Goal: Task Accomplishment & Management: Manage account settings

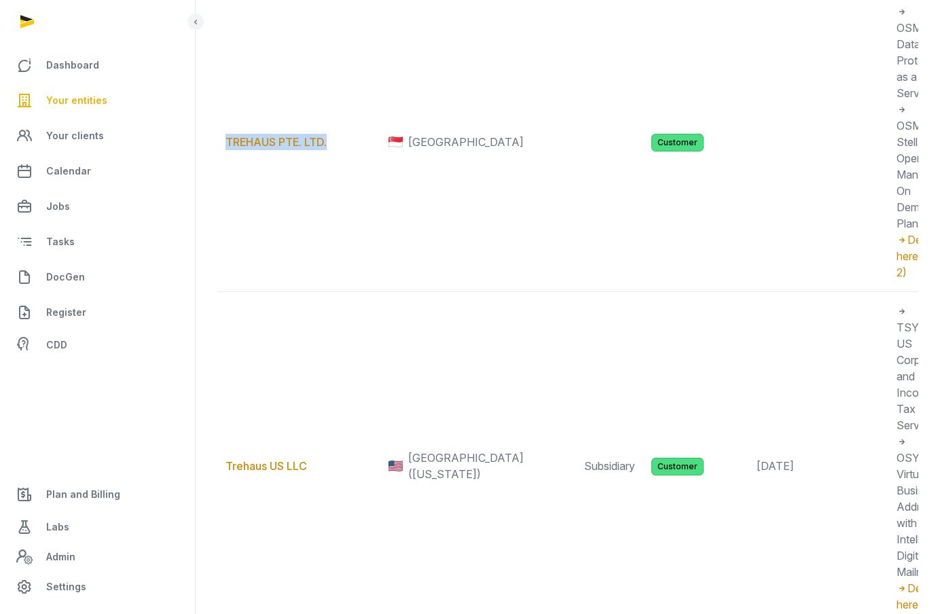
click at [86, 105] on span "Your entities" at bounding box center [76, 100] width 61 height 16
click at [98, 94] on span "Your entities" at bounding box center [76, 100] width 61 height 16
click at [91, 104] on span "Your entities" at bounding box center [76, 100] width 61 height 16
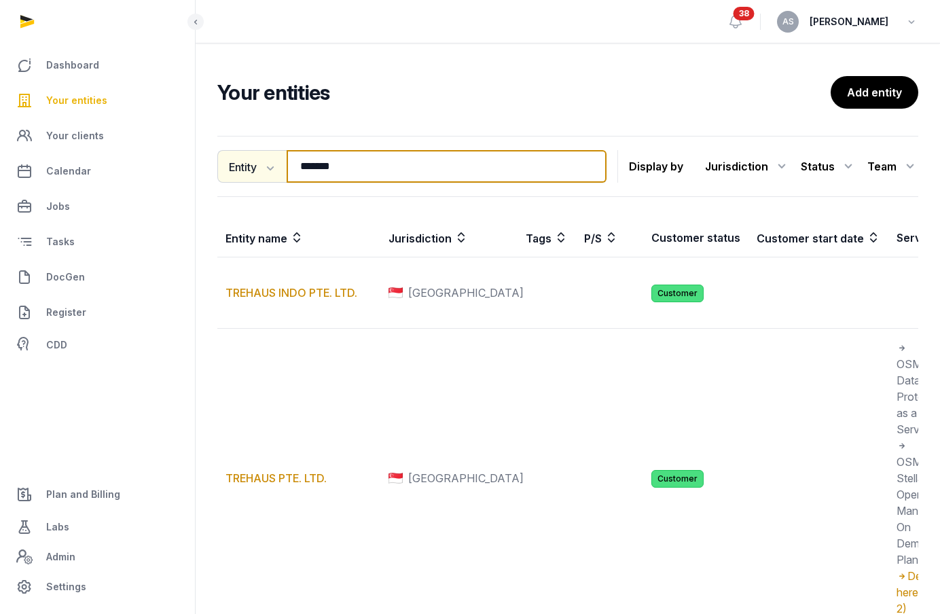
drag, startPoint x: 385, startPoint y: 177, endPoint x: 274, endPoint y: 164, distance: 112.0
click at [272, 164] on div "Entity Entity People Tags Services ******* Search" at bounding box center [411, 166] width 389 height 33
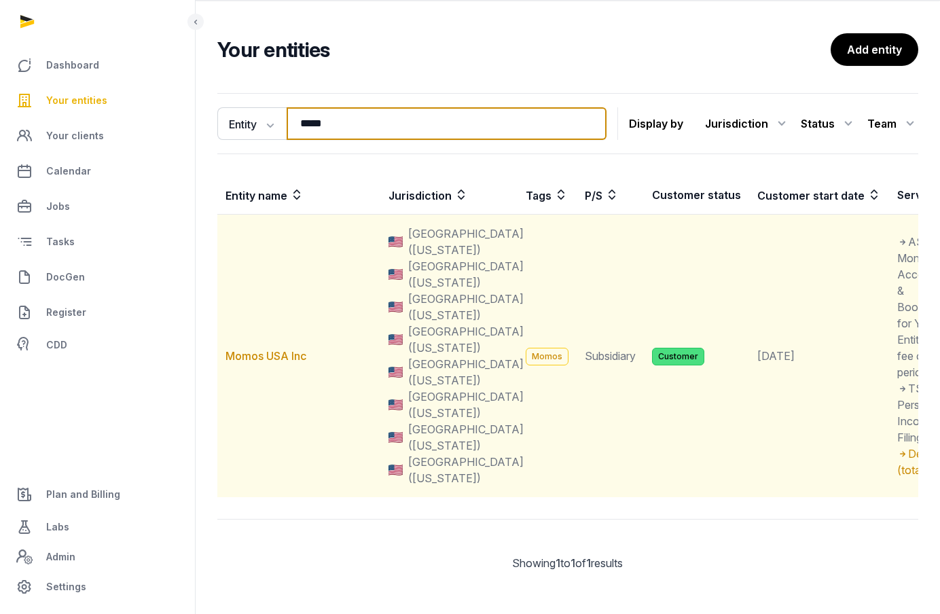
scroll to position [49, 0]
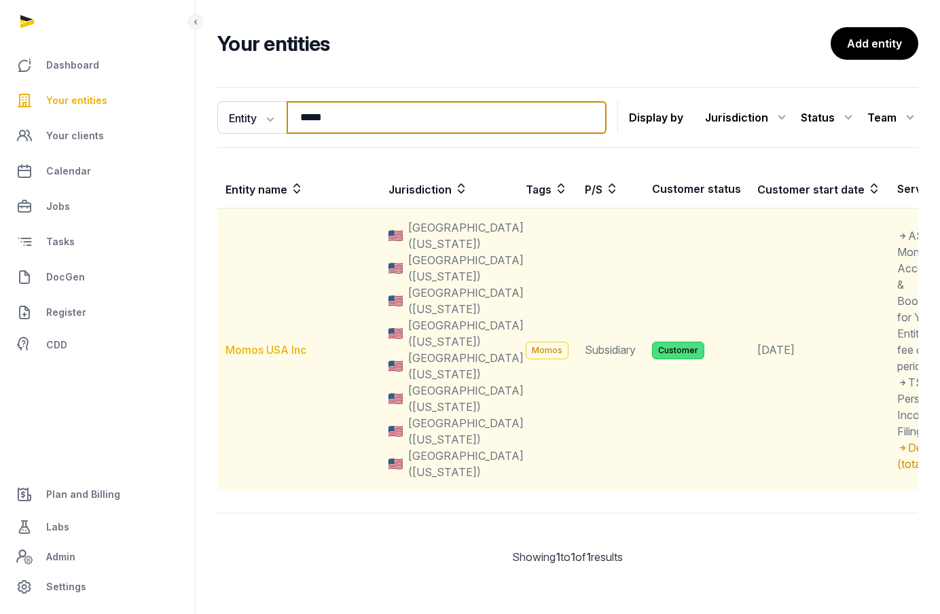
type input "*****"
click at [257, 343] on link "Momos USA Inc" at bounding box center [265, 350] width 81 height 14
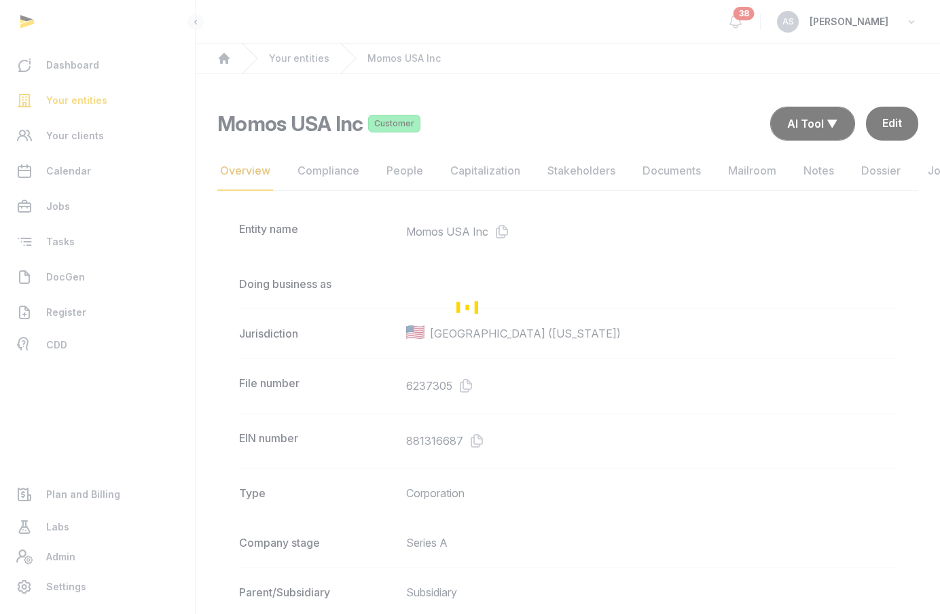
click at [257, 343] on div "Jurisdiction USA (Delaware)" at bounding box center [567, 333] width 657 height 50
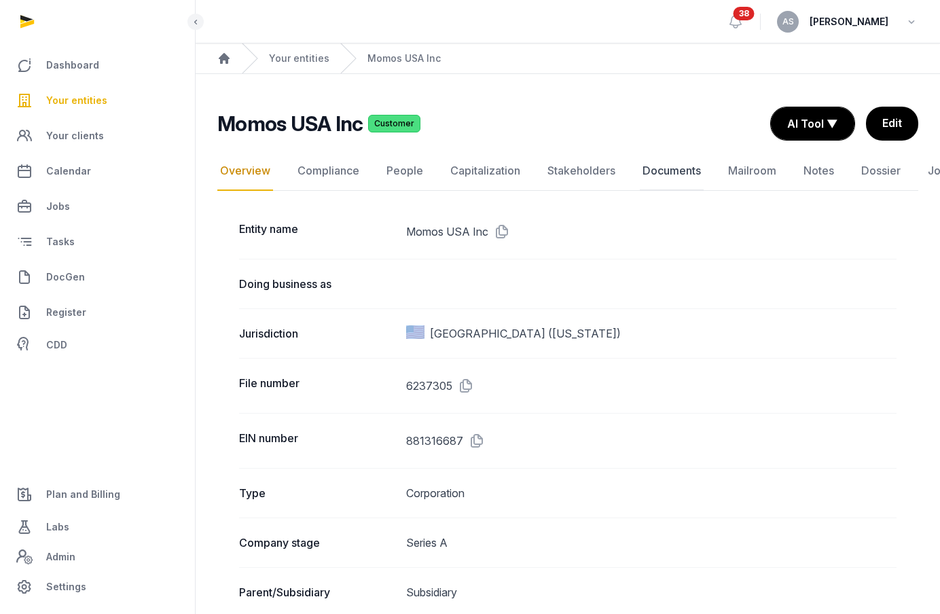
click at [686, 170] on link "Documents" at bounding box center [672, 170] width 64 height 39
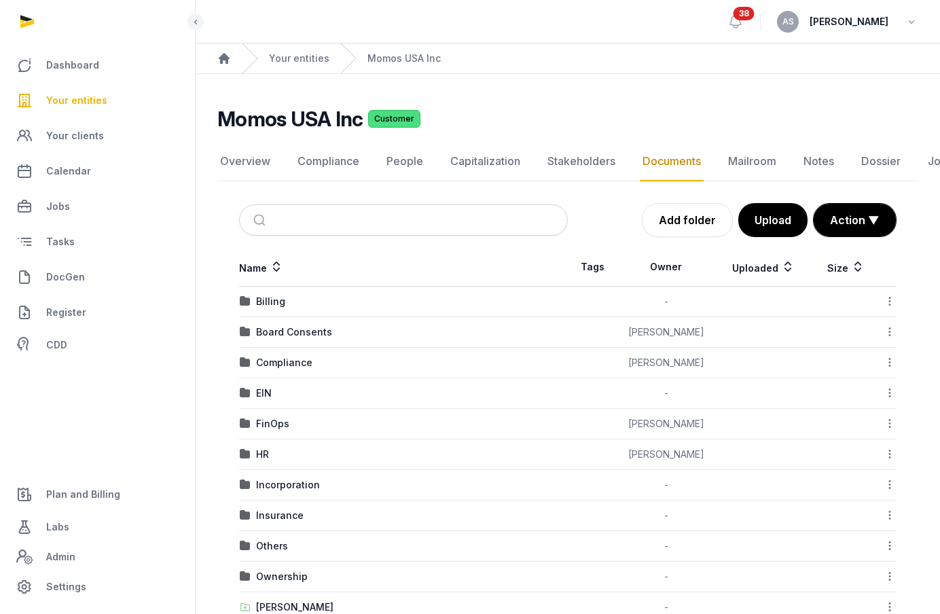
scroll to position [135, 0]
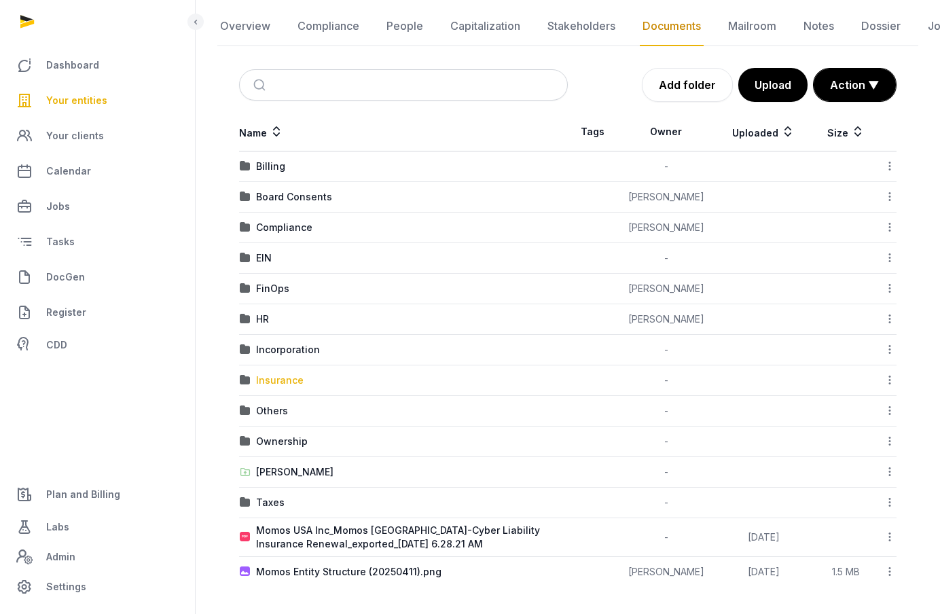
click at [289, 380] on div "Insurance" at bounding box center [280, 380] width 48 height 14
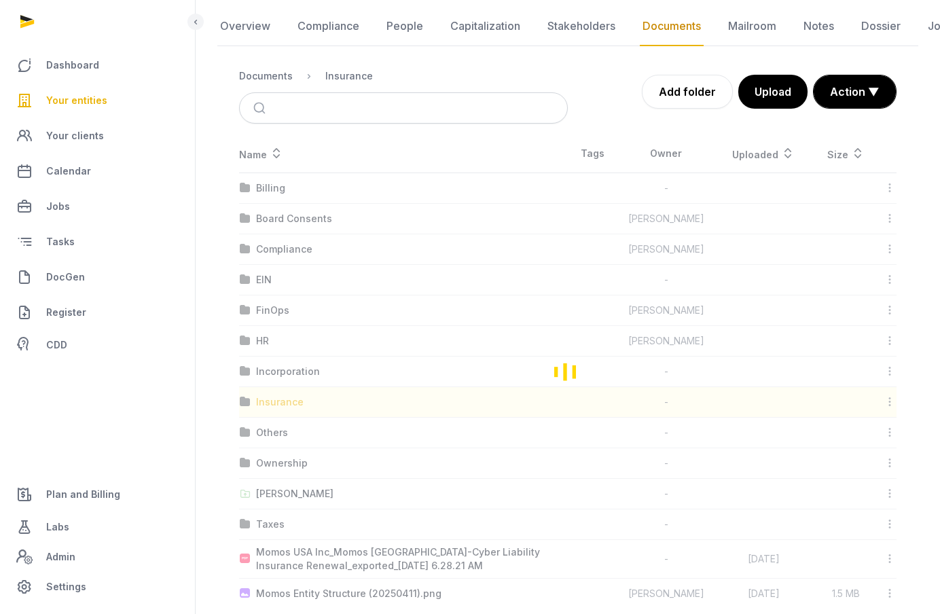
scroll to position [90, 0]
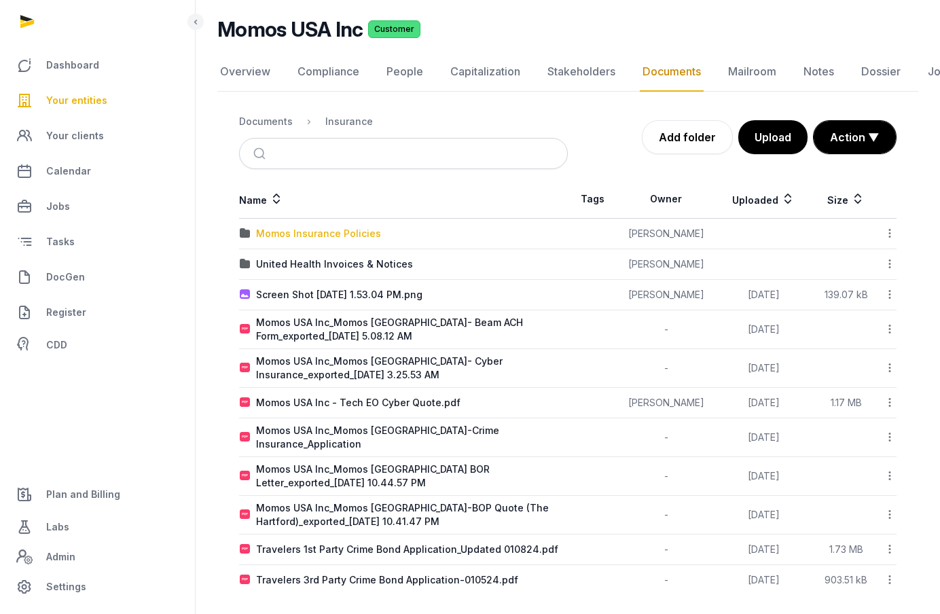
click at [346, 235] on div "Momos Insurance Policies" at bounding box center [318, 234] width 125 height 14
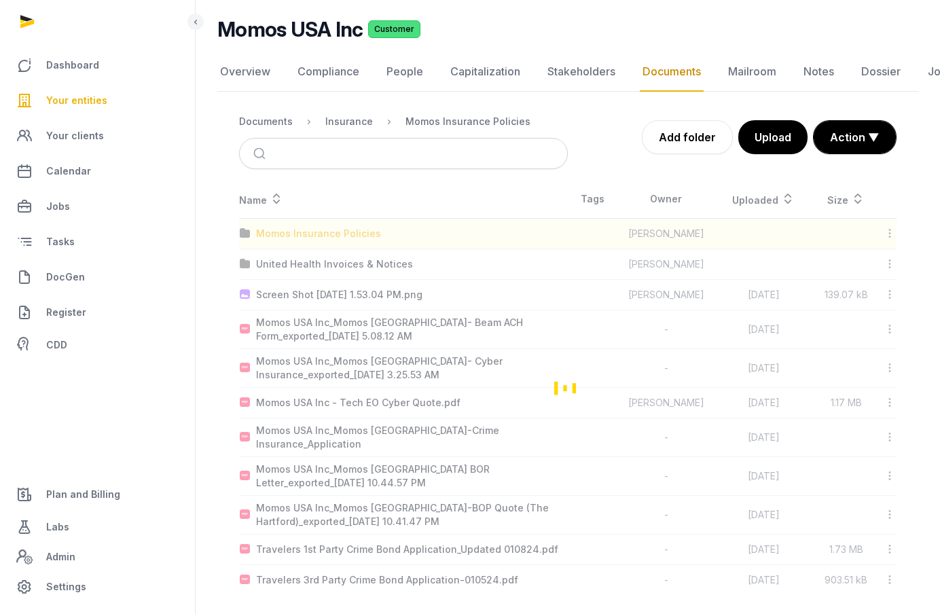
scroll to position [23, 0]
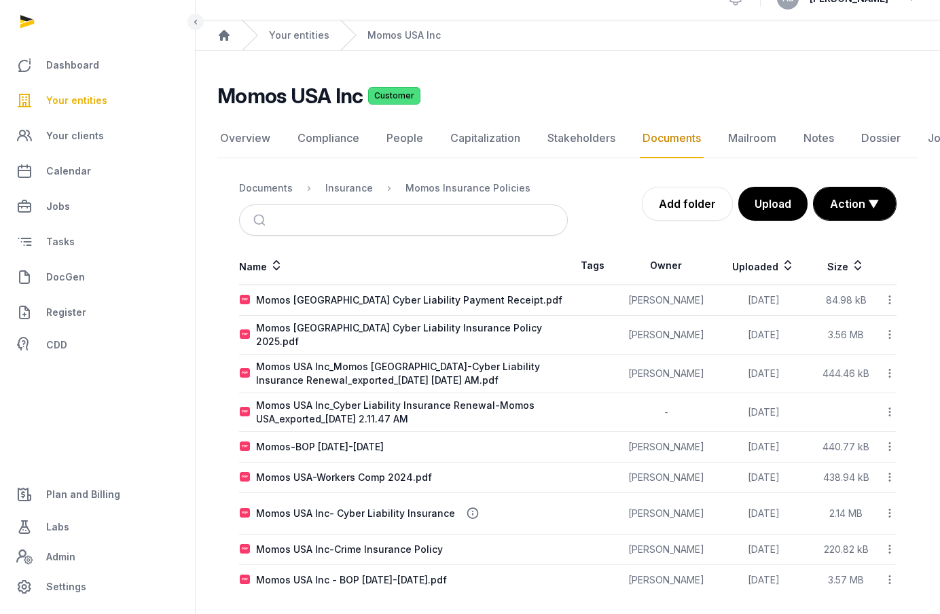
click at [888, 331] on icon at bounding box center [889, 334] width 12 height 14
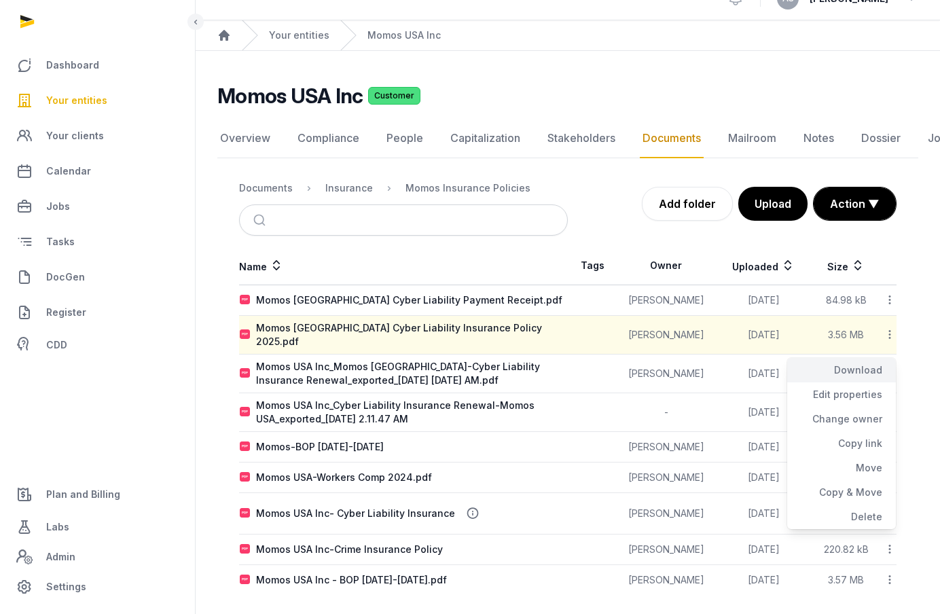
click at [867, 382] on div "Download" at bounding box center [841, 394] width 109 height 24
click at [585, 395] on td at bounding box center [593, 412] width 50 height 39
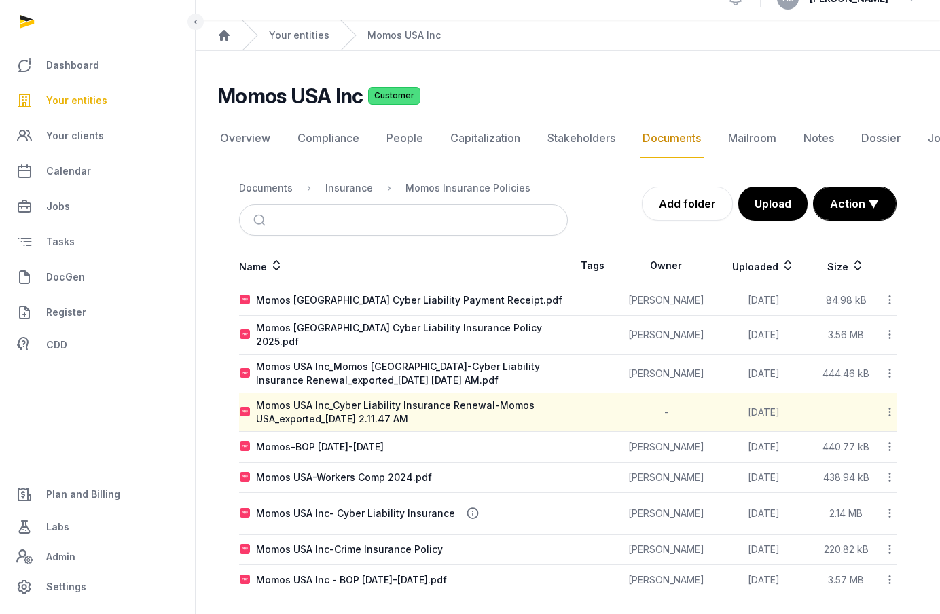
click at [887, 439] on icon at bounding box center [889, 446] width 12 height 14
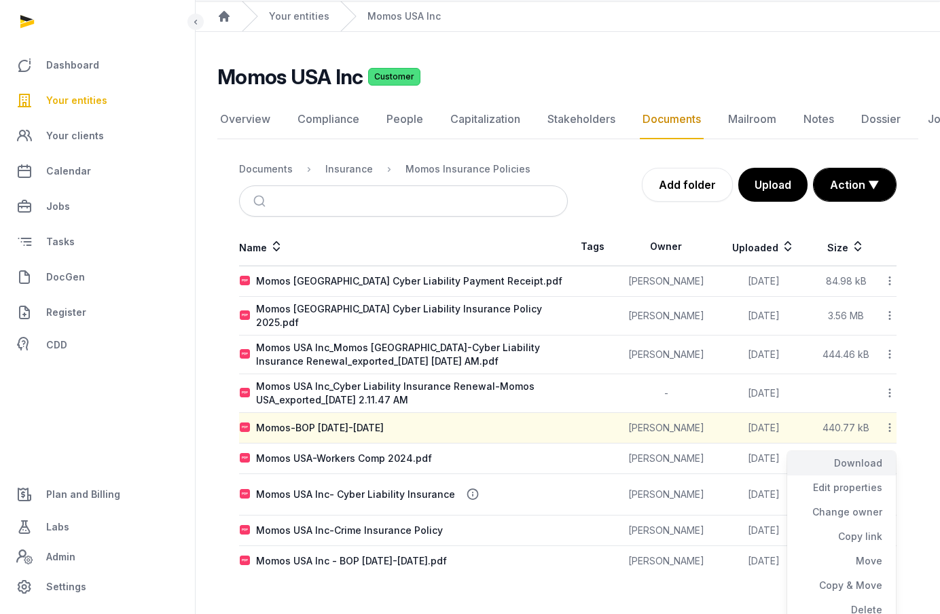
click at [879, 475] on div "Download" at bounding box center [841, 487] width 109 height 24
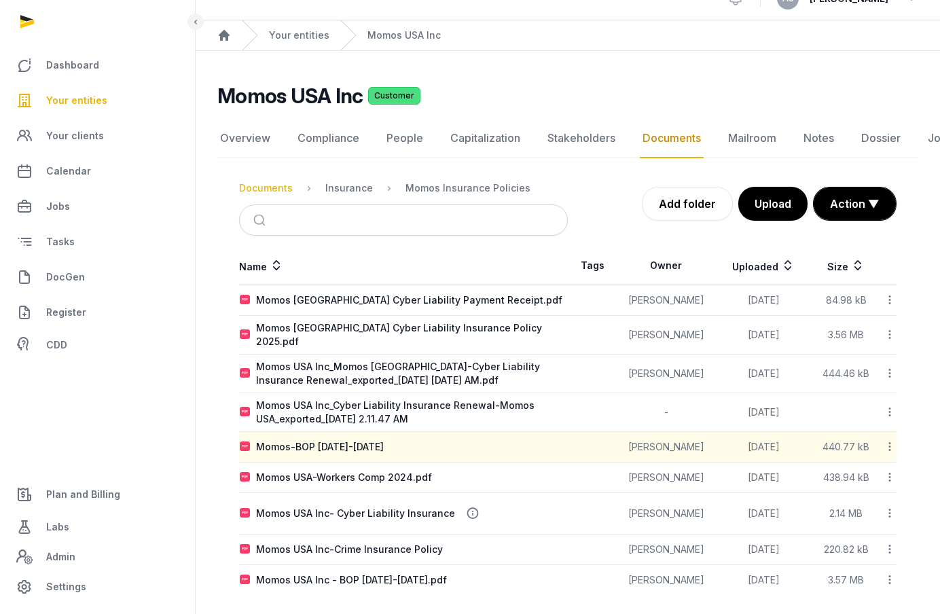
click at [282, 186] on div "Documents" at bounding box center [266, 188] width 54 height 14
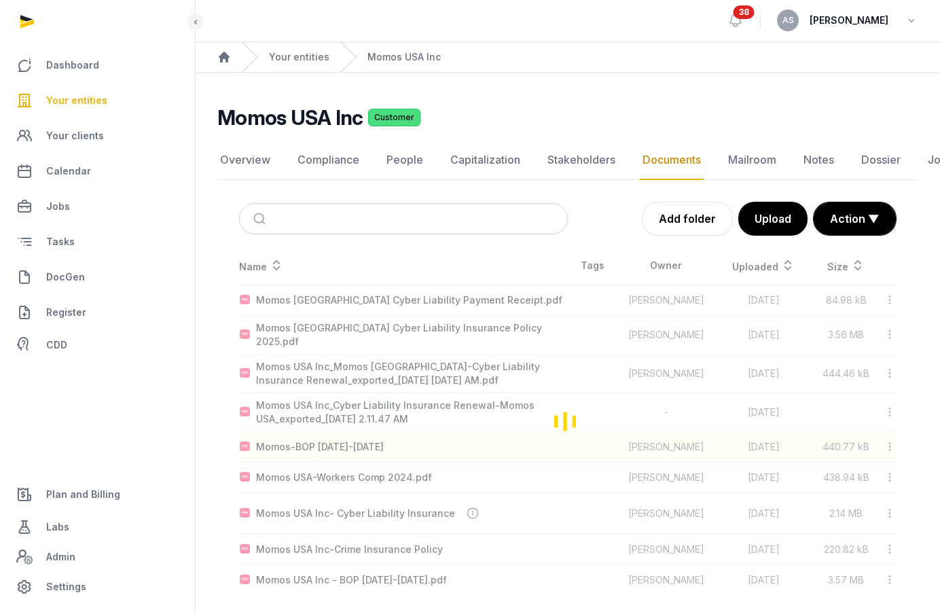
scroll to position [135, 0]
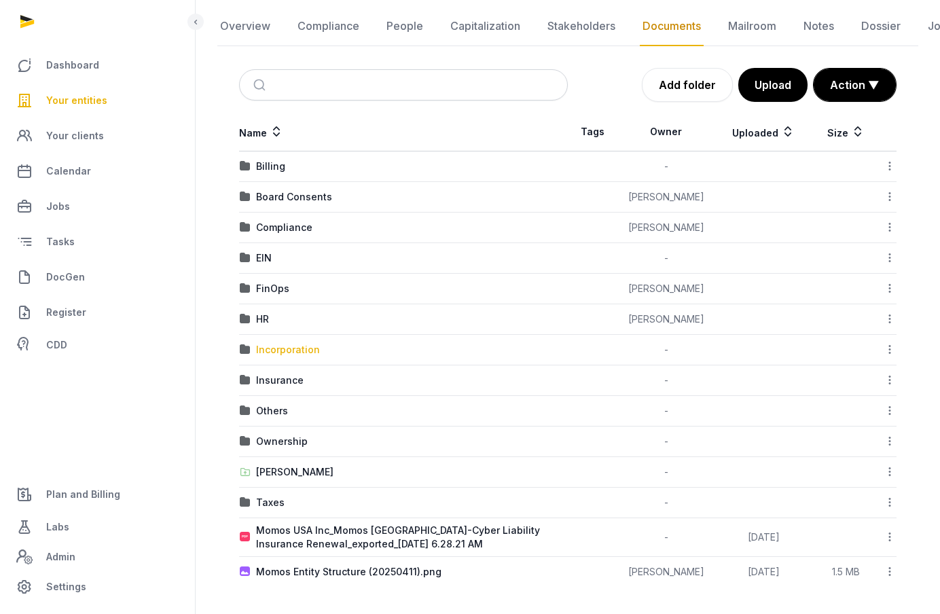
click at [295, 349] on div "Incorporation" at bounding box center [288, 350] width 64 height 14
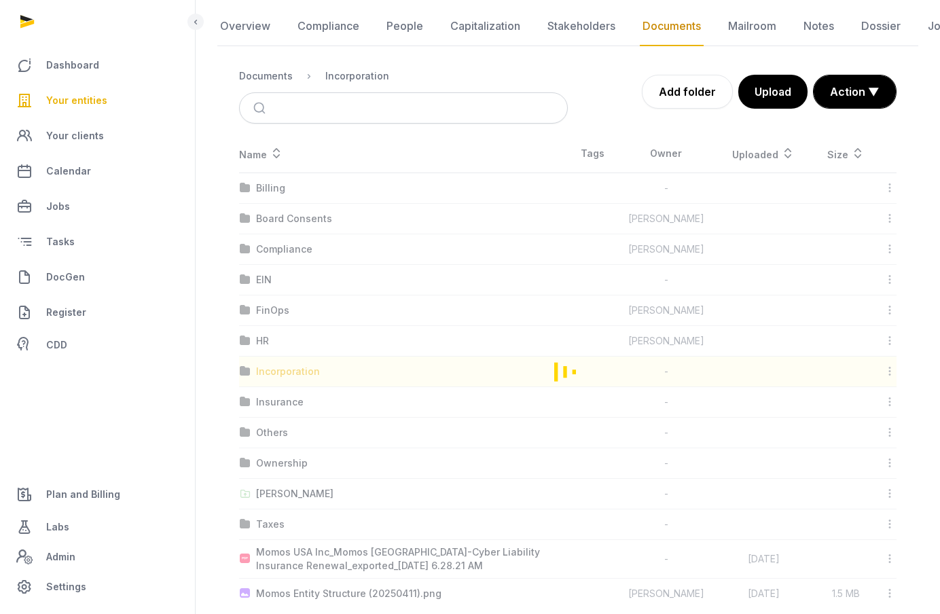
scroll to position [26, 0]
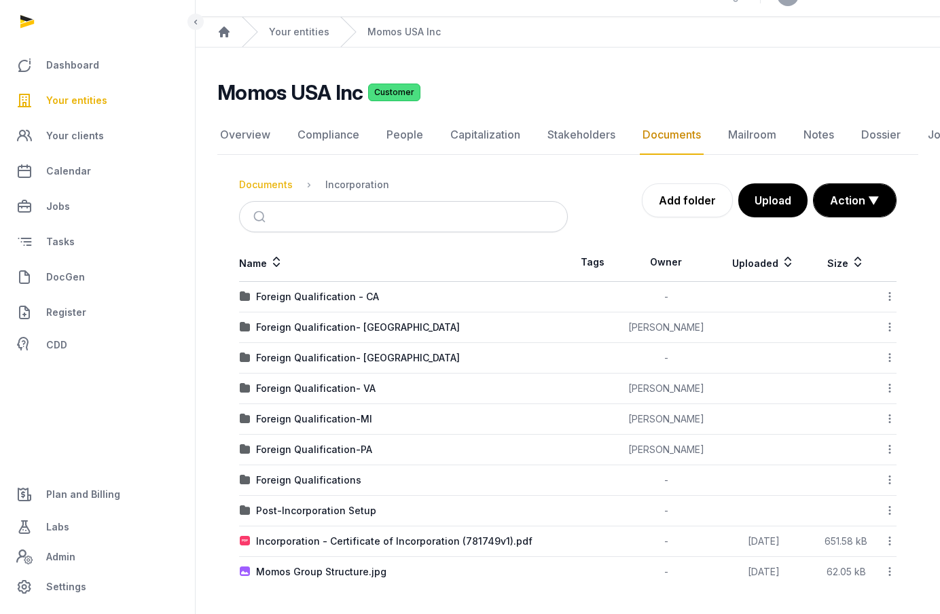
click at [275, 183] on div "Documents" at bounding box center [266, 185] width 54 height 14
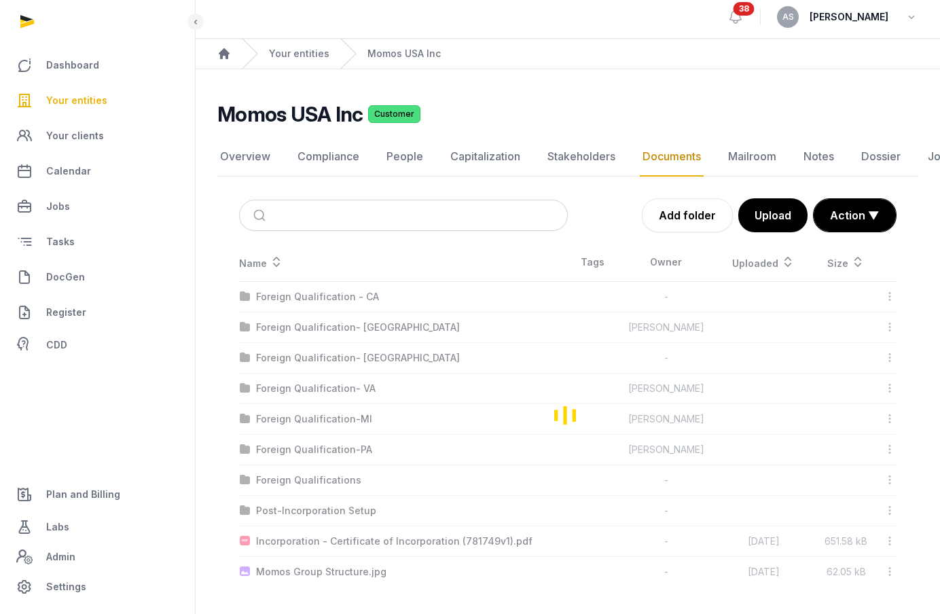
scroll to position [135, 0]
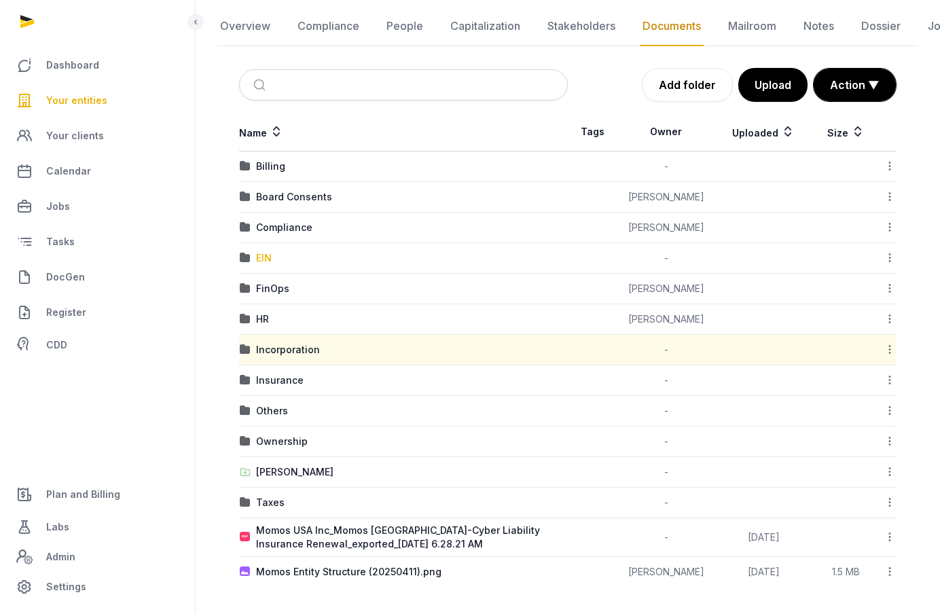
click at [265, 257] on div "EIN" at bounding box center [264, 258] width 16 height 14
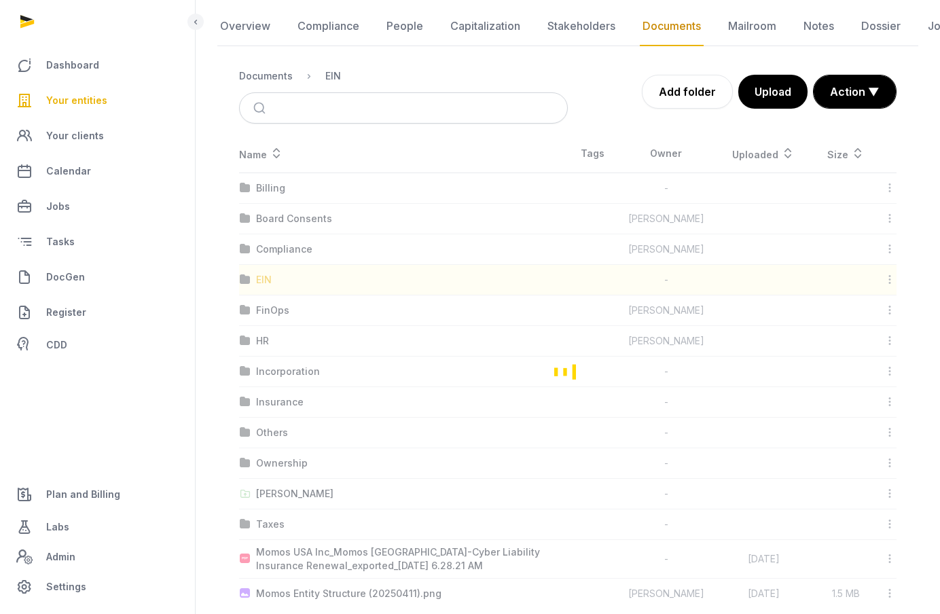
scroll to position [0, 0]
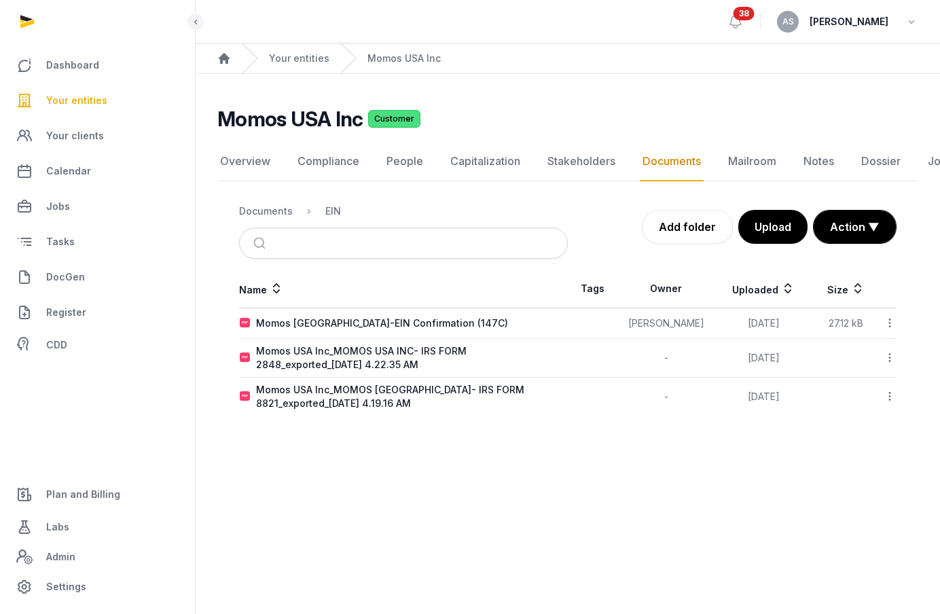
click at [891, 312] on td "Download Edit properties Change owner Copy link Move Copy & Move Delete" at bounding box center [887, 323] width 17 height 31
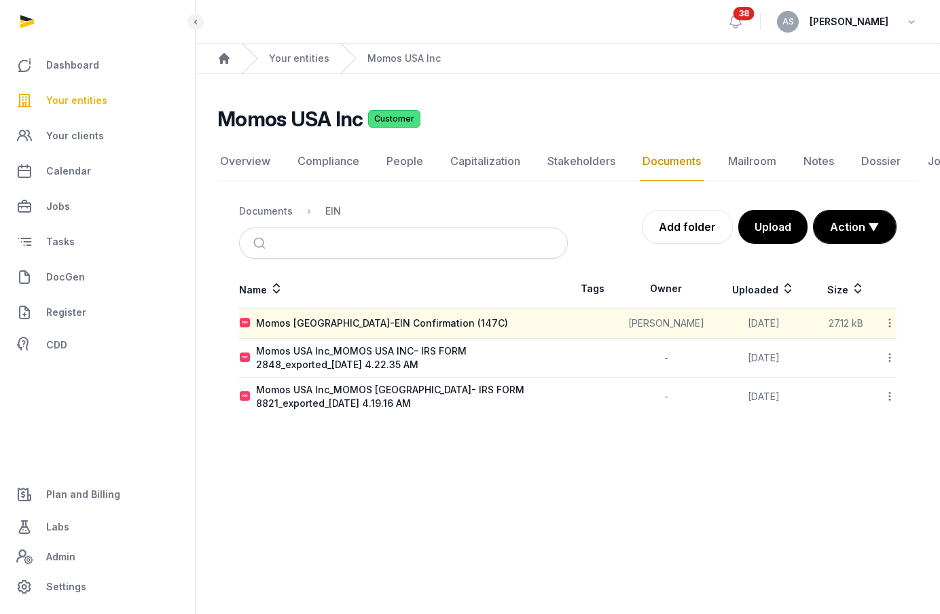
click at [889, 320] on icon at bounding box center [889, 323] width 12 height 14
click at [877, 371] on div "Download" at bounding box center [841, 383] width 109 height 24
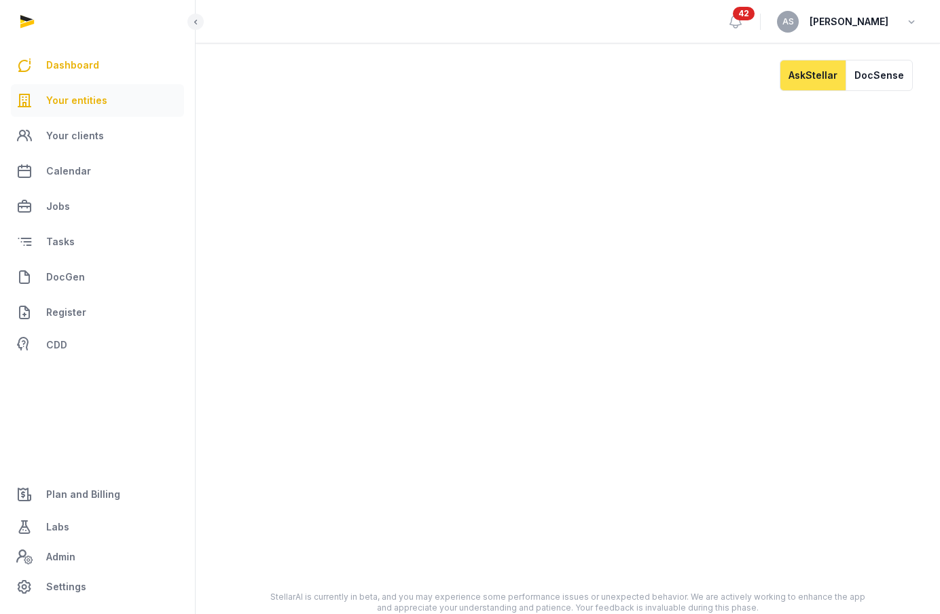
click at [84, 96] on span "Your entities" at bounding box center [76, 100] width 61 height 16
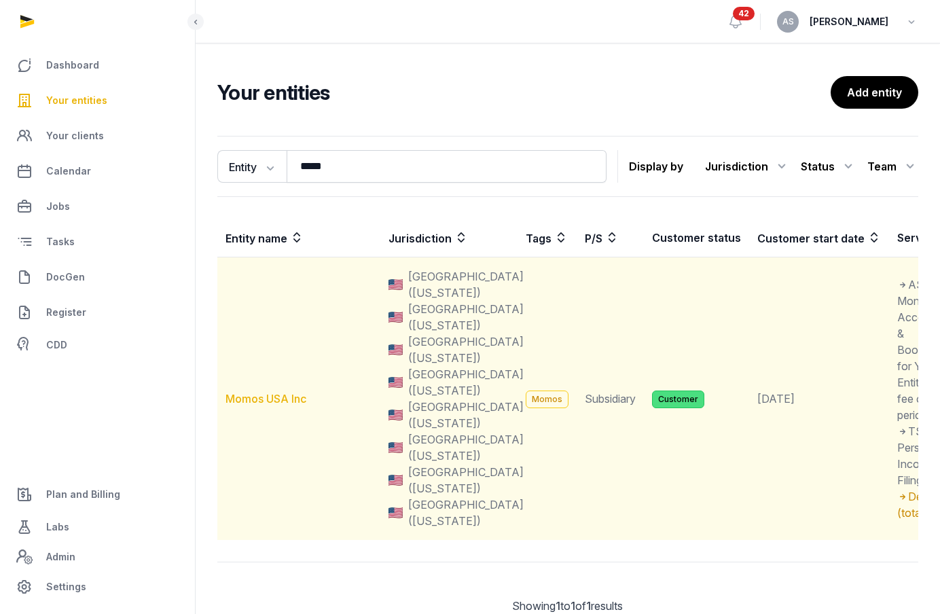
click at [262, 405] on link "Momos USA Inc" at bounding box center [265, 399] width 81 height 14
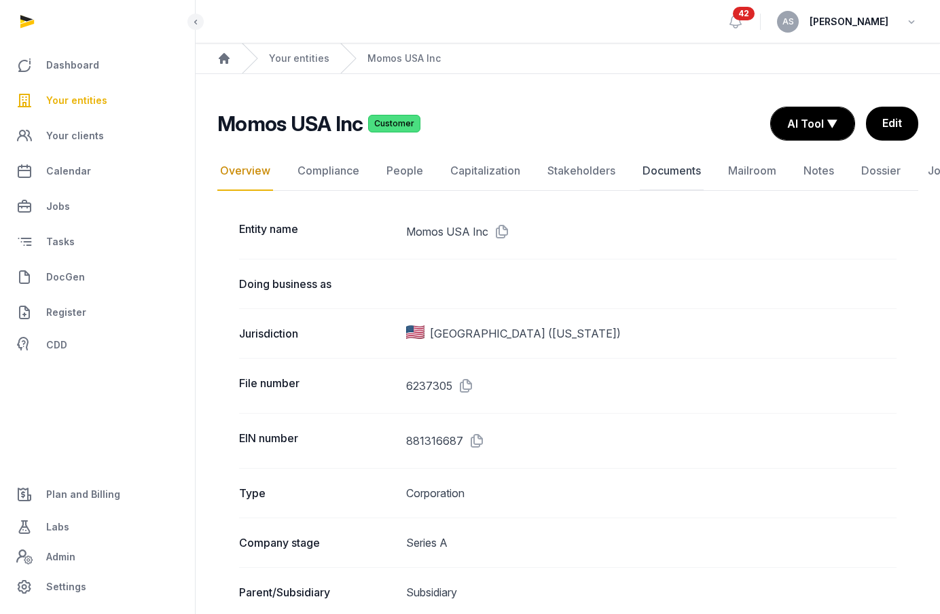
click at [659, 173] on link "Documents" at bounding box center [672, 170] width 64 height 39
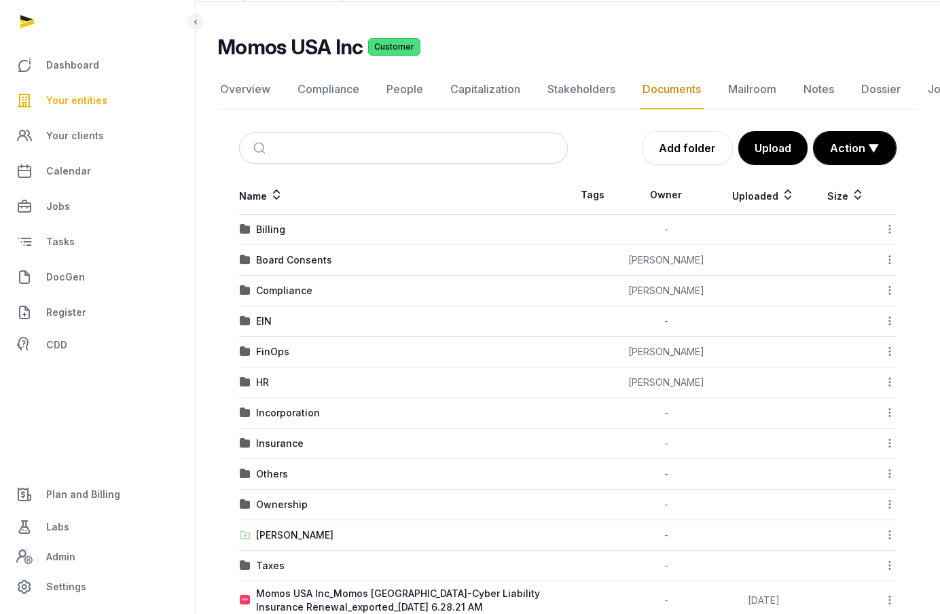
scroll to position [135, 0]
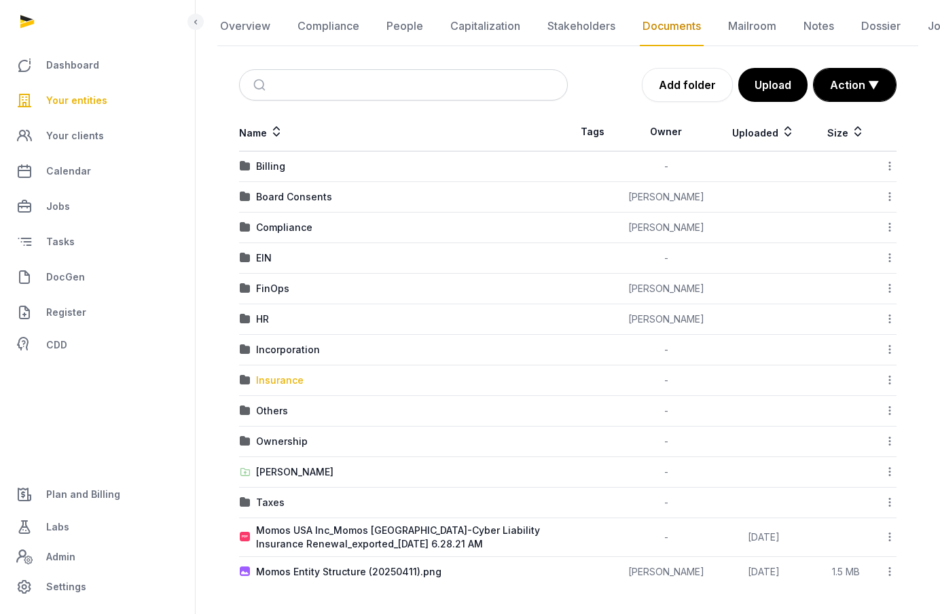
click at [282, 381] on div "Insurance" at bounding box center [280, 380] width 48 height 14
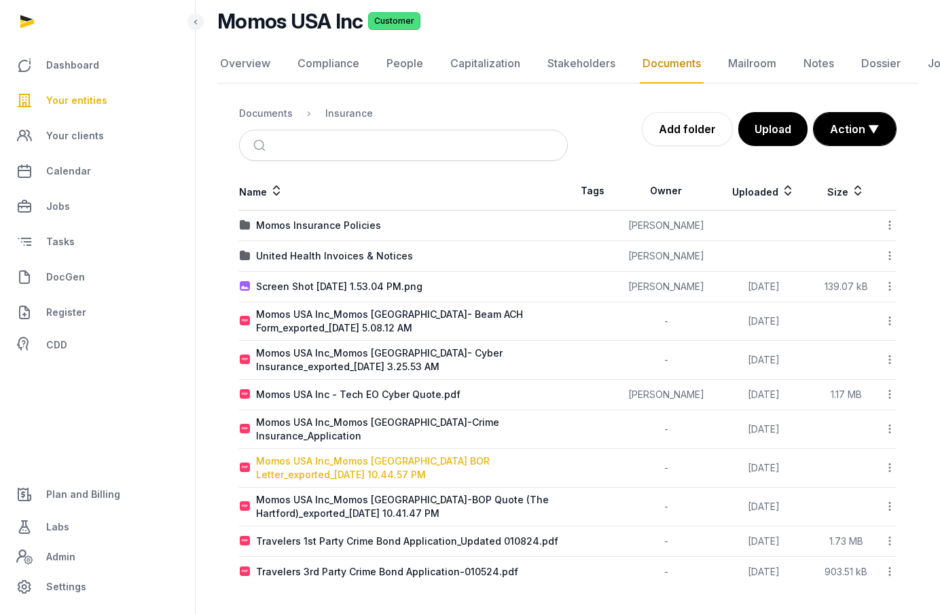
scroll to position [90, 0]
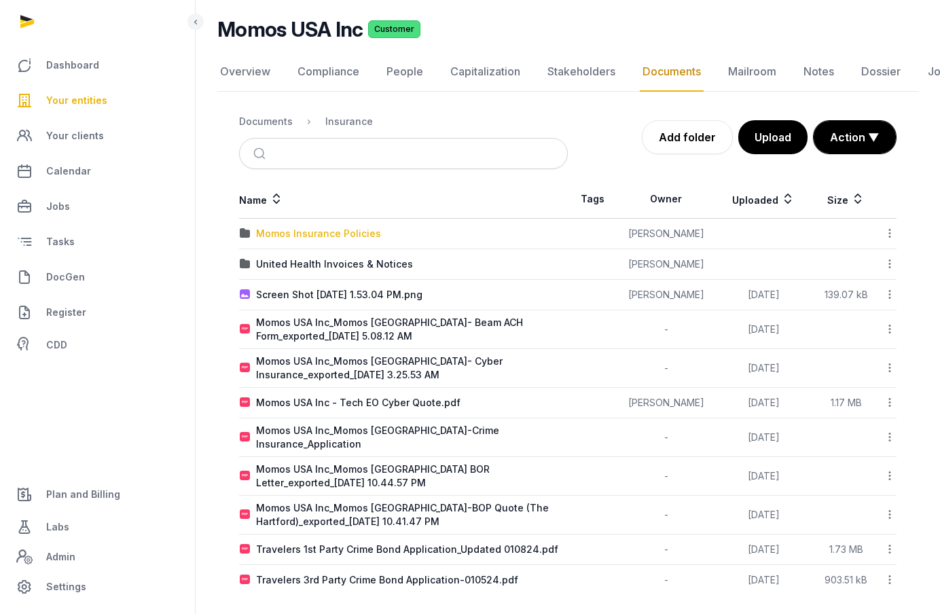
click at [350, 236] on div "Momos Insurance Policies" at bounding box center [318, 234] width 125 height 14
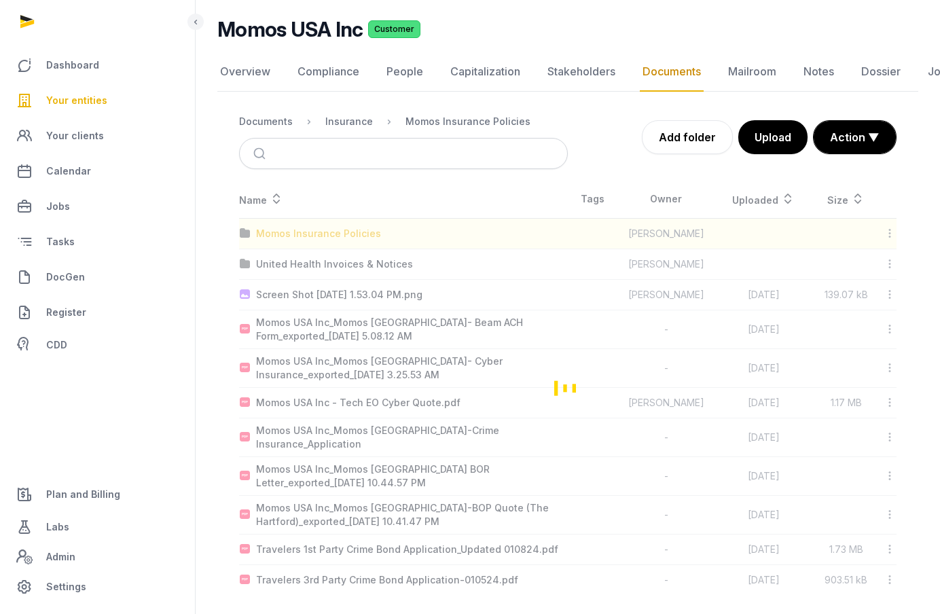
scroll to position [23, 0]
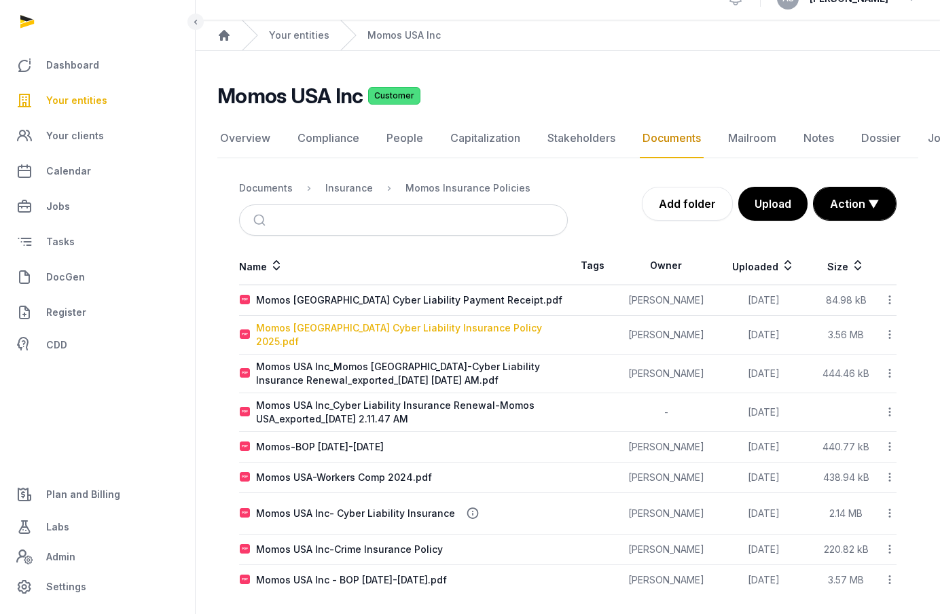
click at [446, 335] on div "Momos [GEOGRAPHIC_DATA] Cyber Liability Insurance Policy 2025.pdf" at bounding box center [411, 334] width 311 height 27
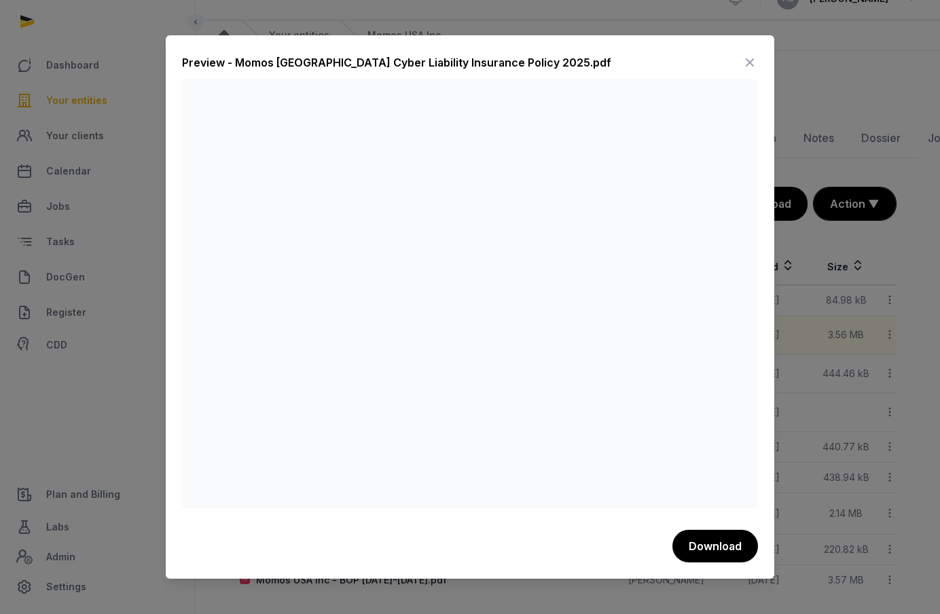
click at [765, 58] on div "Preview - Momos [GEOGRAPHIC_DATA] Cyber Liability Insurance Policy 2025.pdf Dow…" at bounding box center [470, 307] width 608 height 544
click at [761, 58] on div "Preview - Momos [GEOGRAPHIC_DATA] Cyber Liability Insurance Policy 2025.pdf Dow…" at bounding box center [470, 307] width 608 height 544
click at [750, 60] on icon at bounding box center [750, 63] width 16 height 22
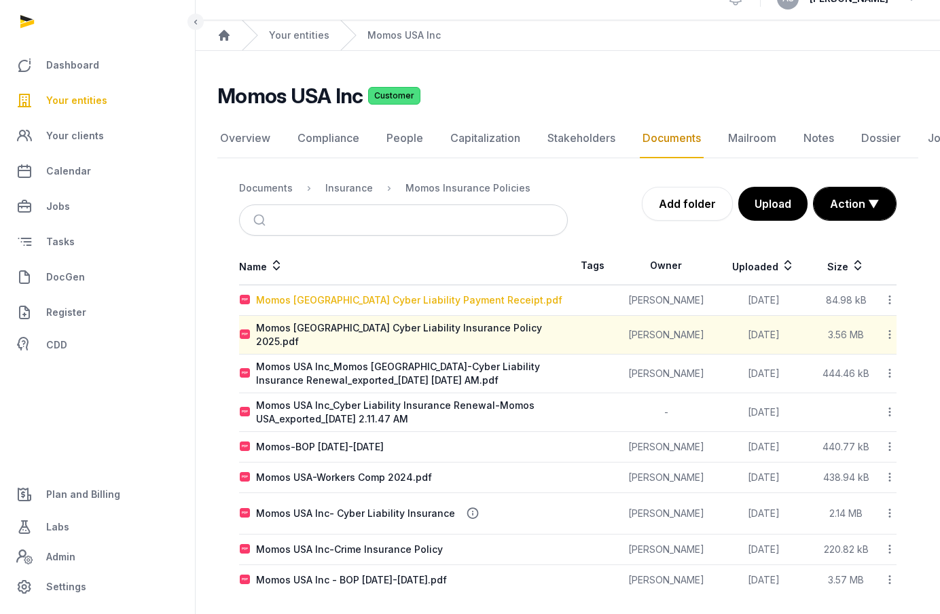
click at [425, 297] on div "Momos [GEOGRAPHIC_DATA] Cyber Liability Payment Receipt.pdf" at bounding box center [409, 300] width 306 height 14
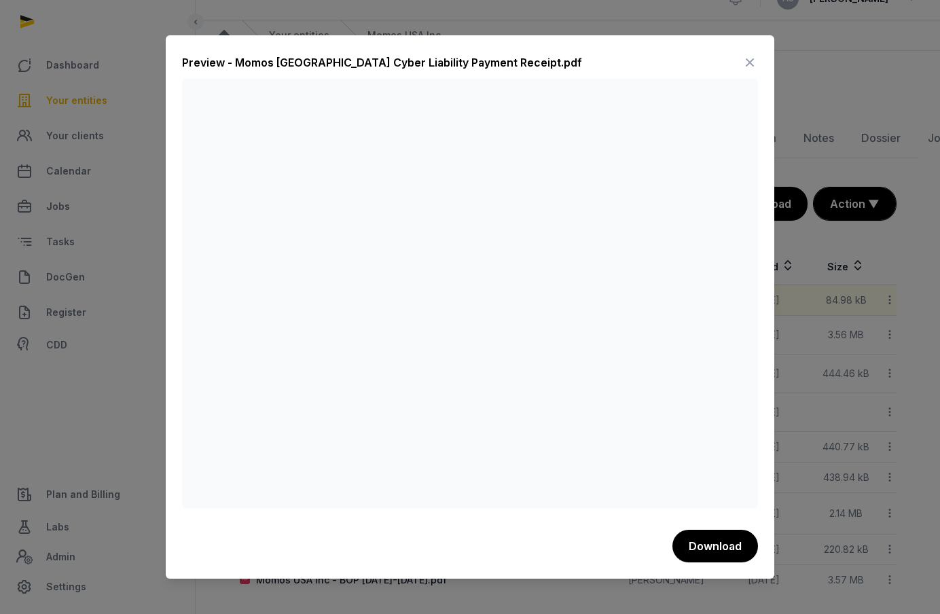
click at [752, 55] on icon at bounding box center [750, 63] width 16 height 22
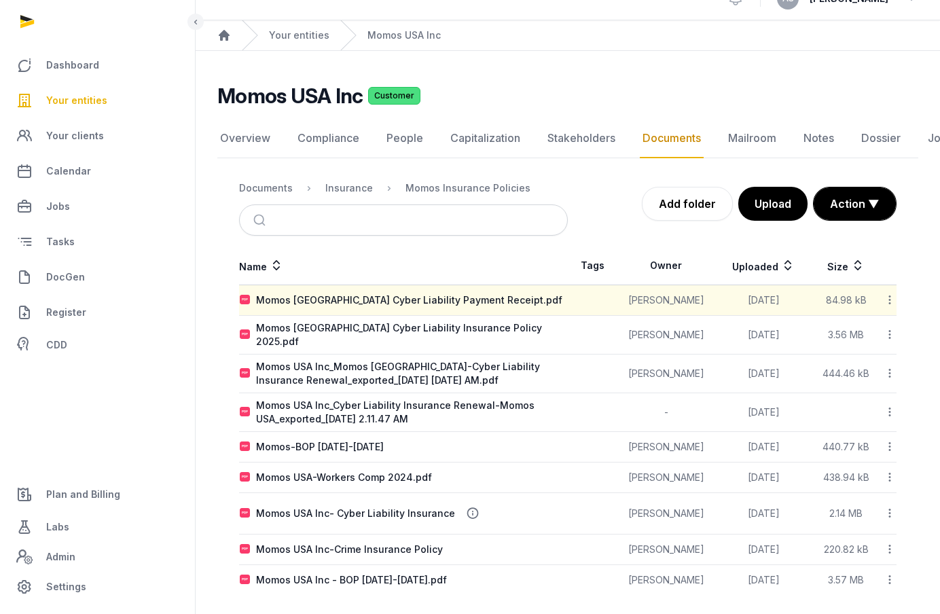
click at [898, 327] on div "Name Tags Owner Uploaded Size Momos [GEOGRAPHIC_DATA] Cyber Liability Payment R…" at bounding box center [567, 421] width 701 height 348
click at [887, 327] on icon at bounding box center [889, 334] width 12 height 14
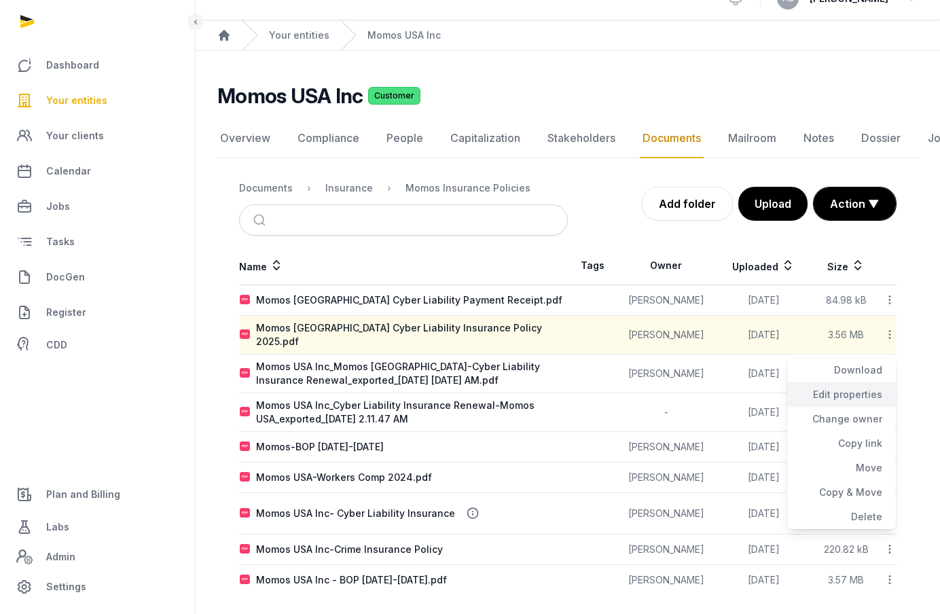
click at [858, 407] on div "Edit properties" at bounding box center [841, 419] width 109 height 24
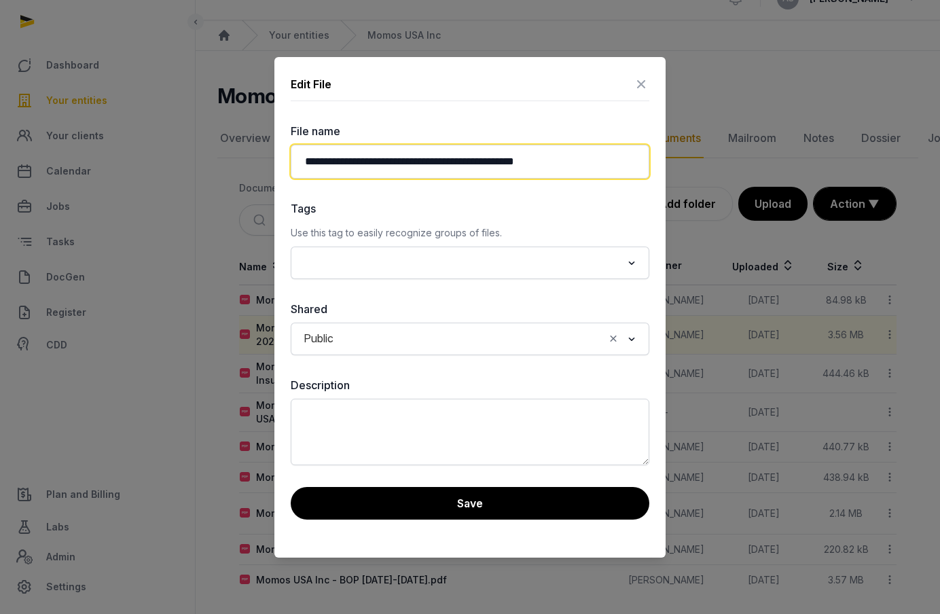
click at [536, 159] on input "**********" at bounding box center [470, 162] width 359 height 34
drag, startPoint x: 594, startPoint y: 160, endPoint x: 301, endPoint y: 162, distance: 292.7
click at [302, 158] on input "**********" at bounding box center [470, 162] width 359 height 34
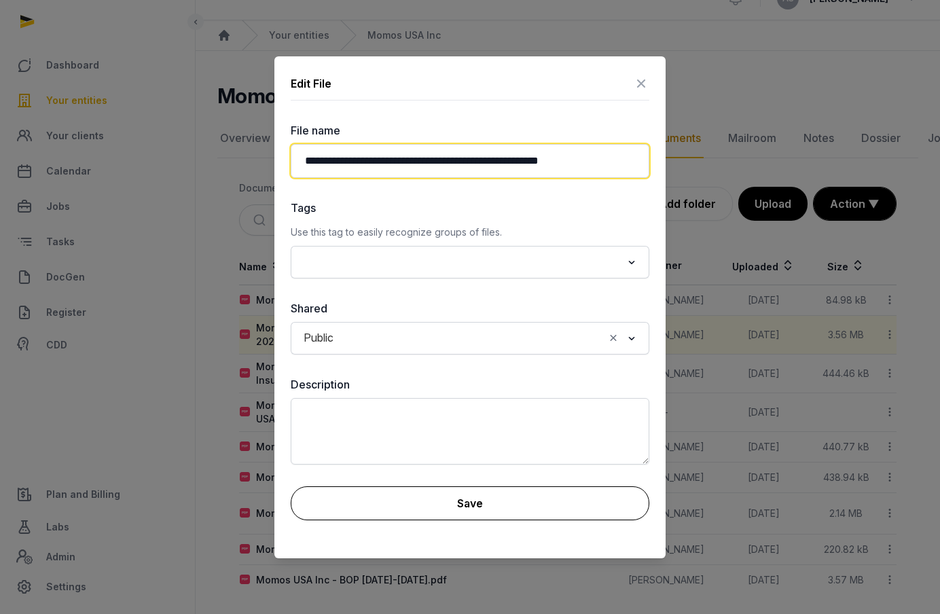
type input "**********"
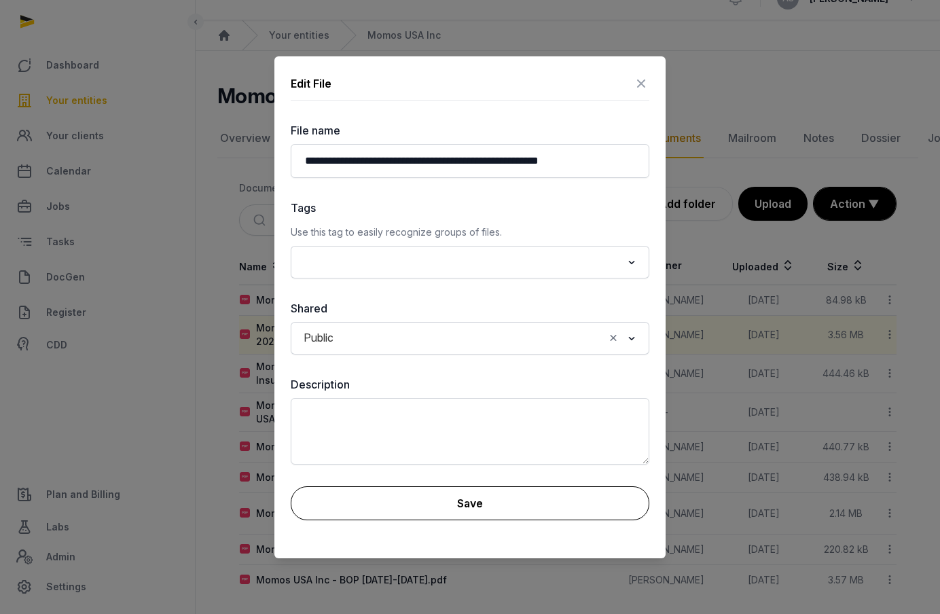
click at [397, 486] on button "Save" at bounding box center [470, 503] width 359 height 34
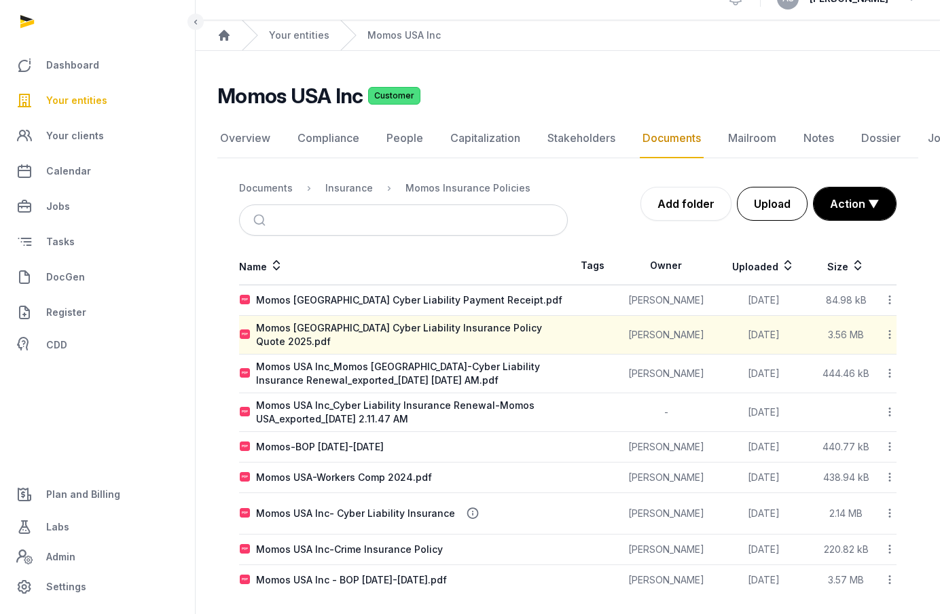
click at [782, 214] on button "Upload" at bounding box center [772, 204] width 71 height 34
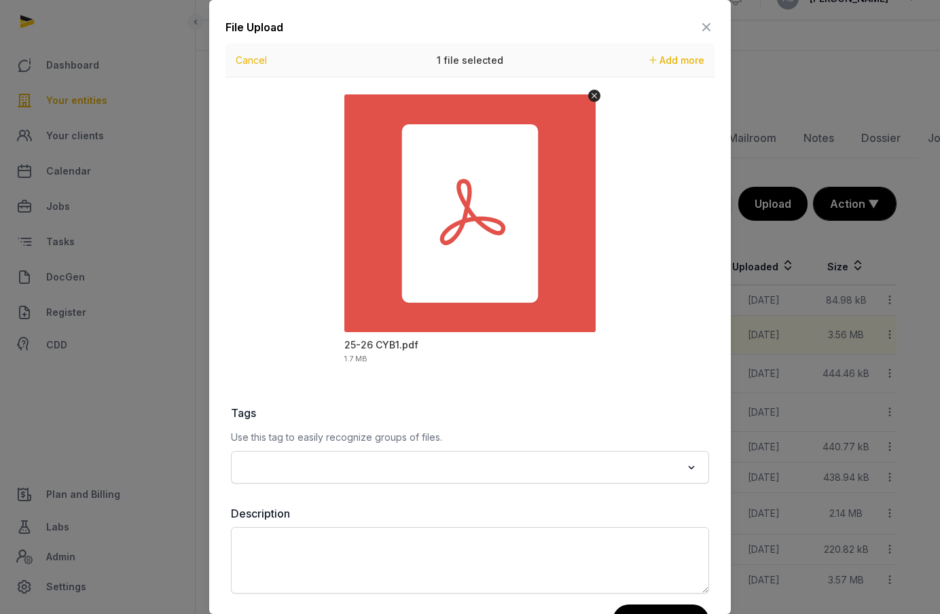
scroll to position [50, 0]
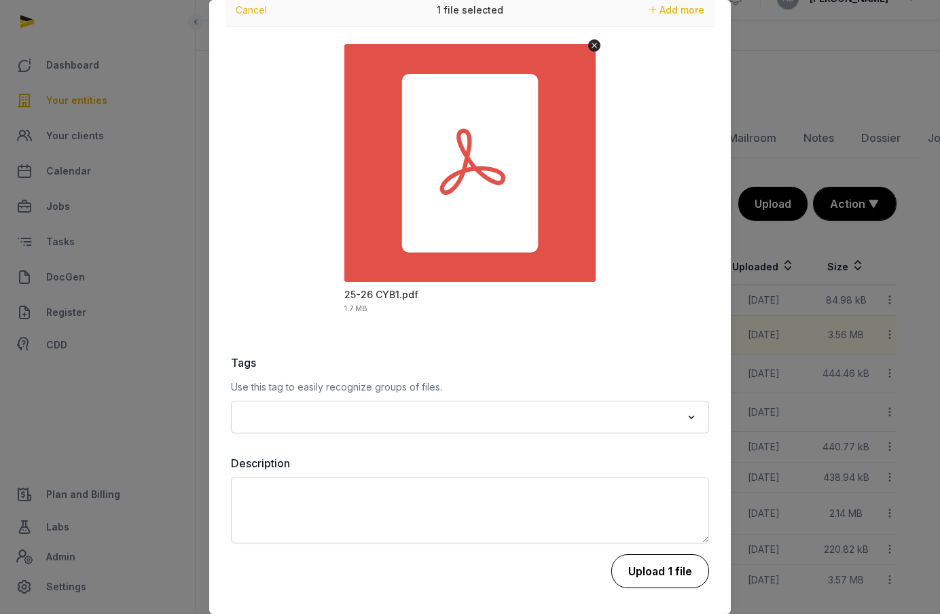
click at [667, 570] on button "Upload 1 file" at bounding box center [660, 571] width 98 height 34
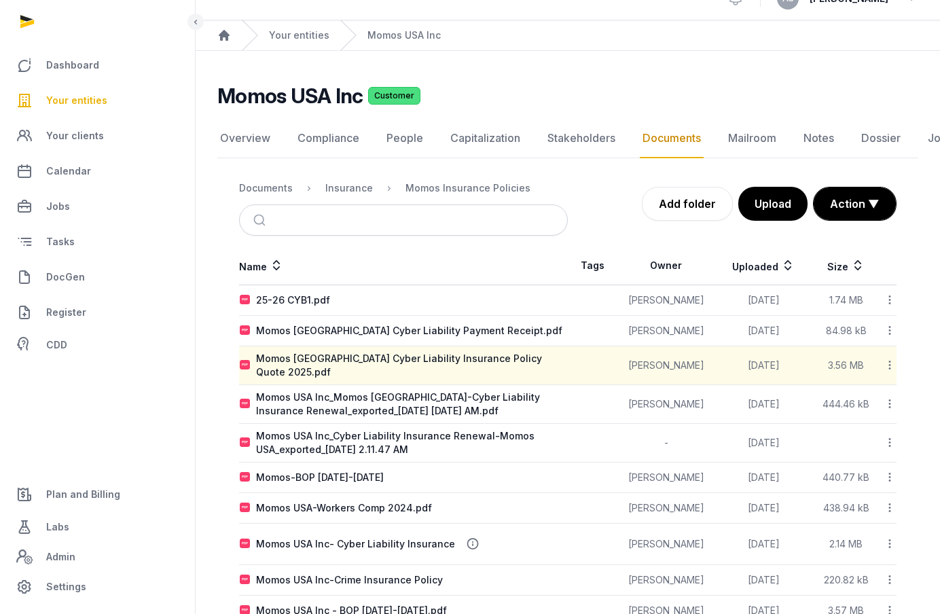
click at [884, 303] on icon at bounding box center [889, 300] width 12 height 14
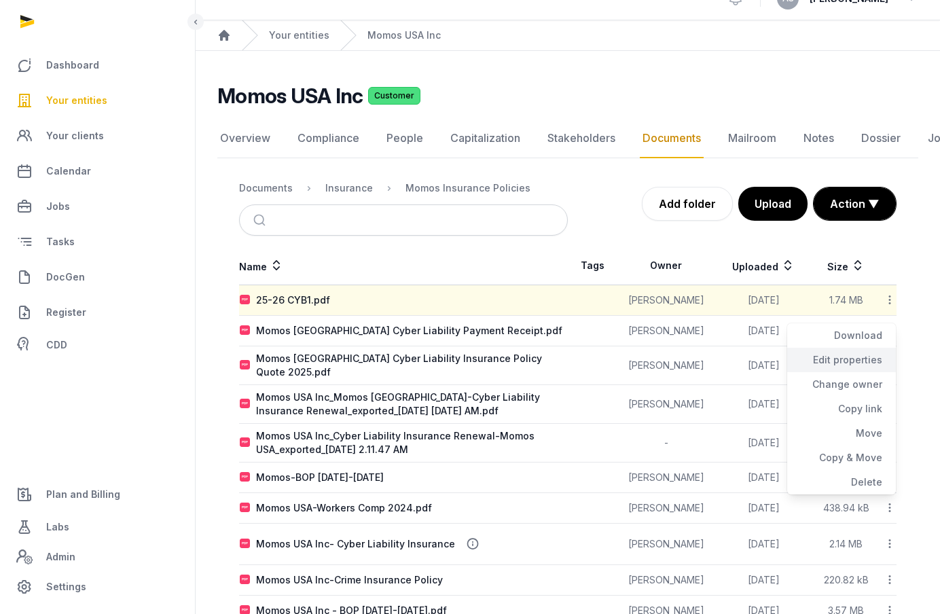
click at [866, 372] on div "Edit properties" at bounding box center [841, 384] width 109 height 24
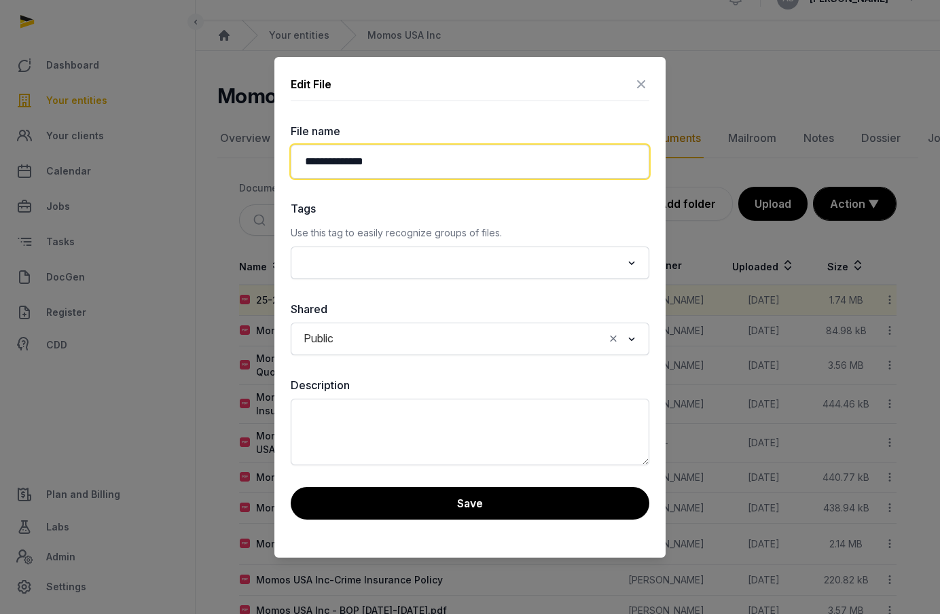
drag, startPoint x: 363, startPoint y: 160, endPoint x: 251, endPoint y: 160, distance: 111.4
click at [251, 160] on div "**********" at bounding box center [470, 284] width 940 height 614
paste input "**********"
click at [569, 162] on input "**********" at bounding box center [470, 162] width 359 height 34
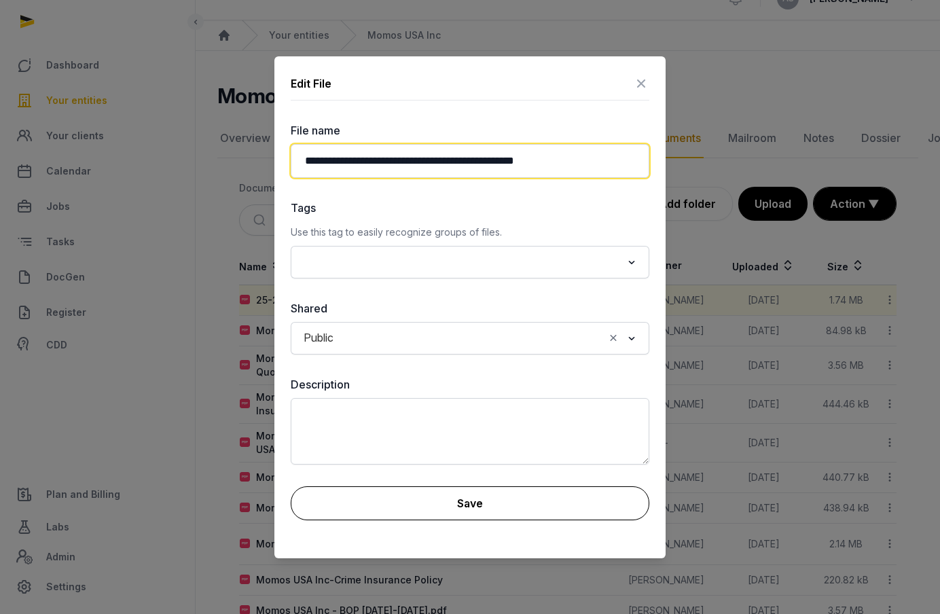
type input "**********"
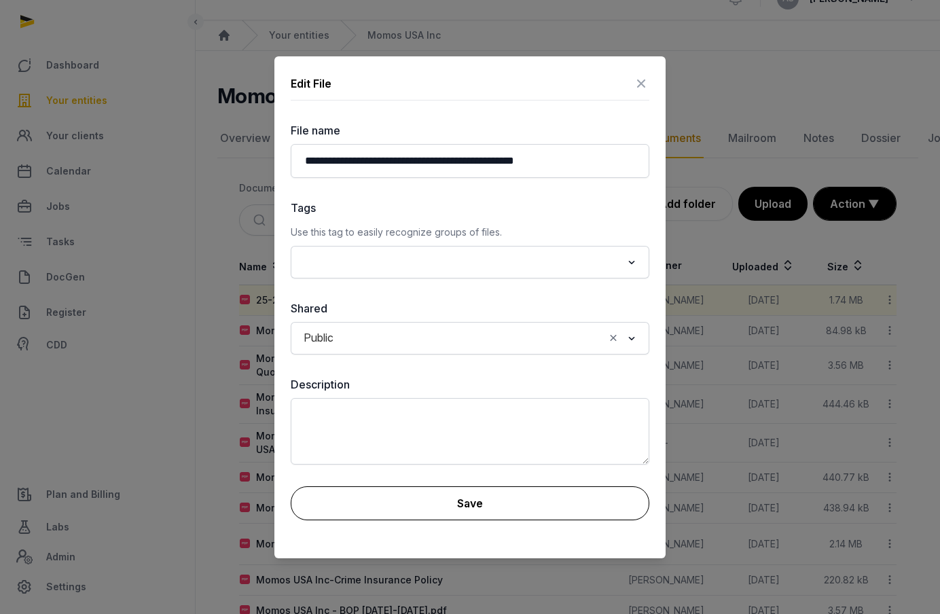
click at [481, 494] on button "Save" at bounding box center [470, 503] width 359 height 34
